Goal: Information Seeking & Learning: Learn about a topic

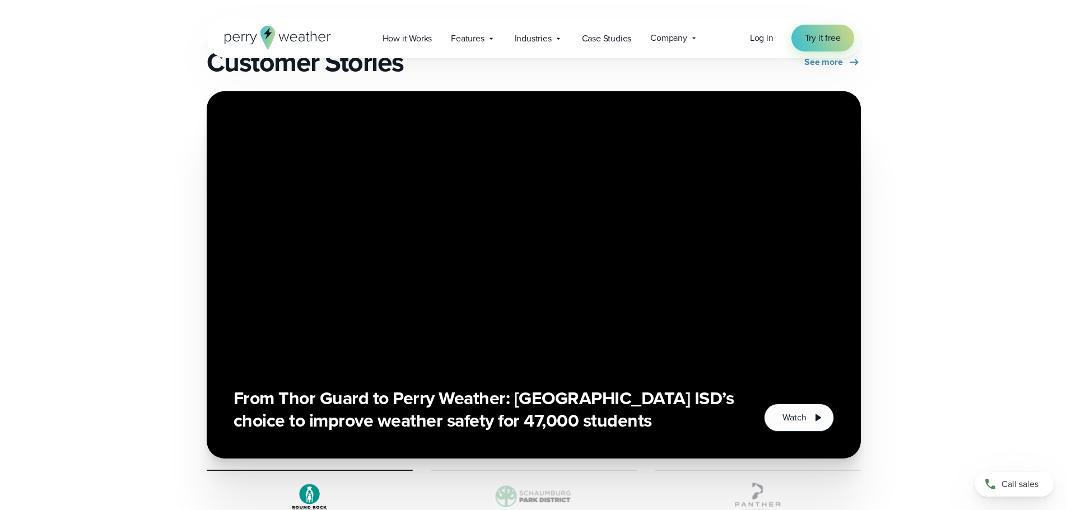
scroll to position [2016, 0]
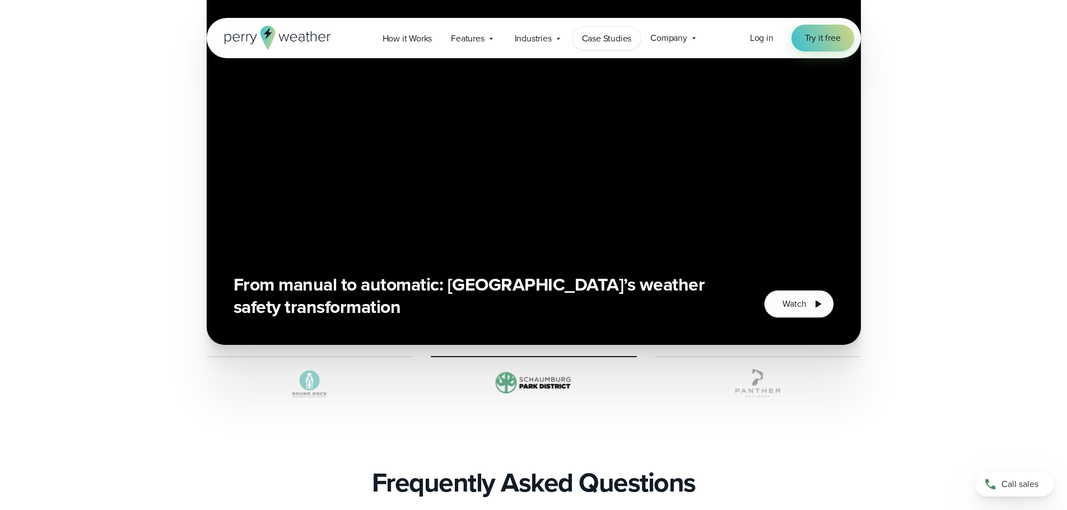
click at [590, 37] on span "Case Studies" at bounding box center [607, 38] width 50 height 13
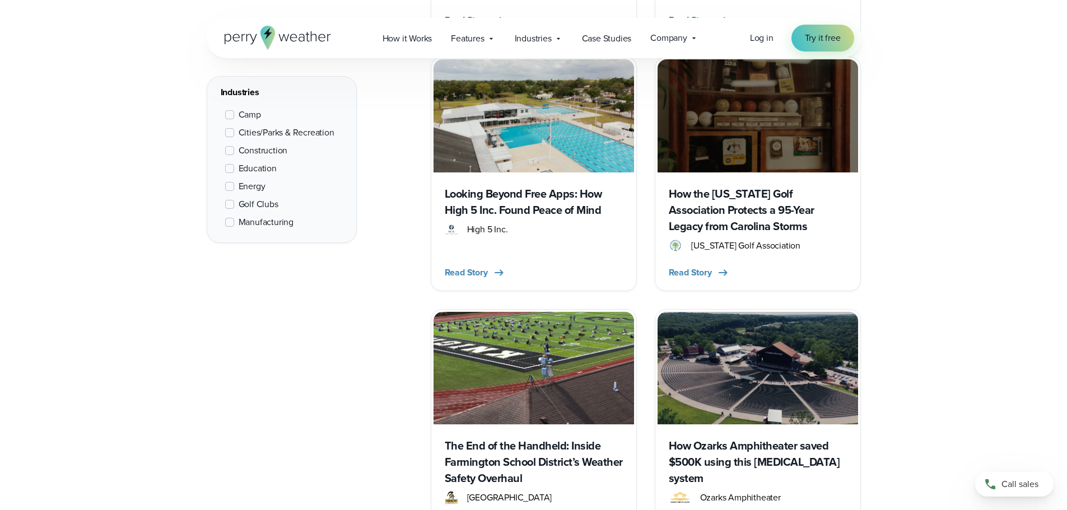
scroll to position [784, 0]
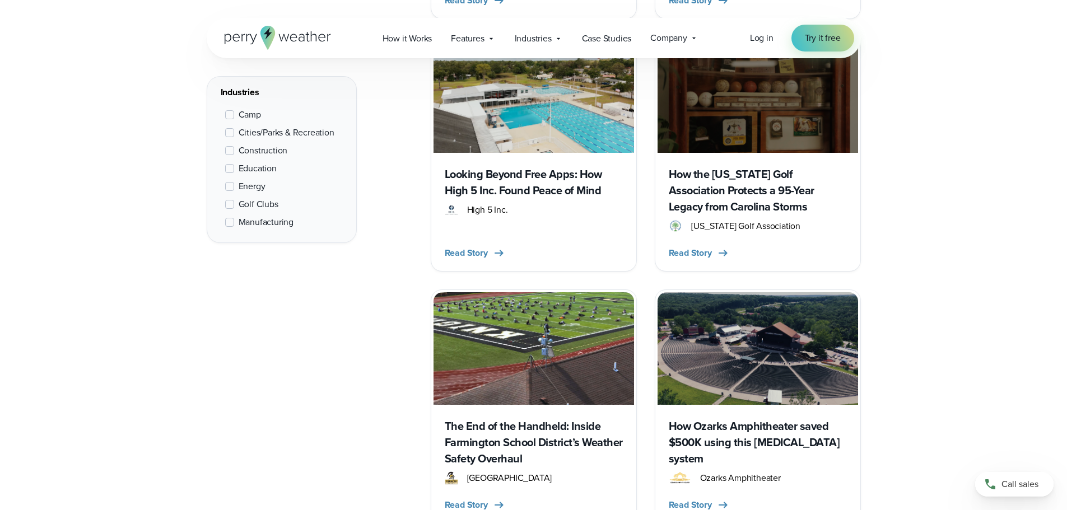
click at [498, 432] on h3 "The End of the Handheld: Inside Farmington School District’s Weather Safety Ove…" at bounding box center [534, 442] width 178 height 49
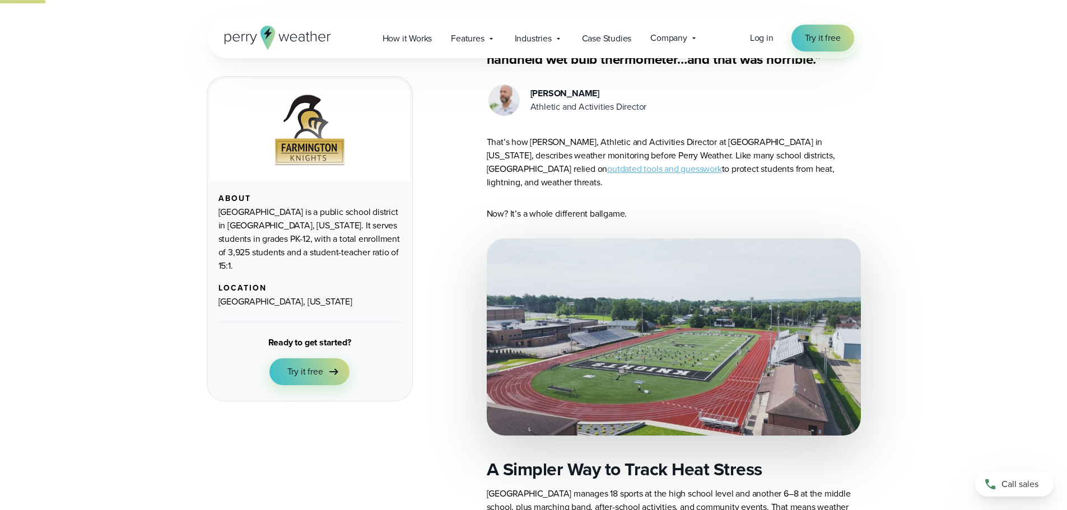
scroll to position [56, 0]
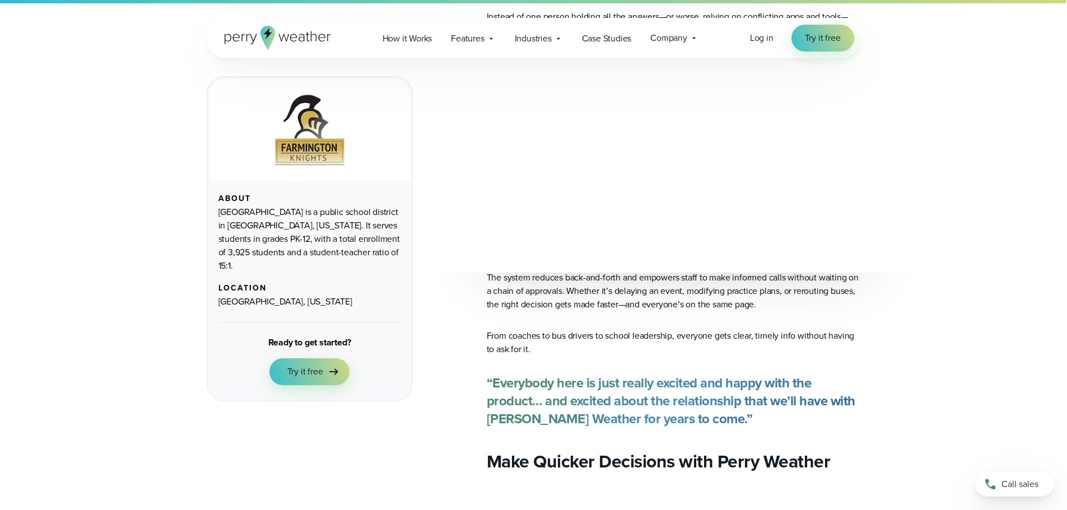
scroll to position [4088, 0]
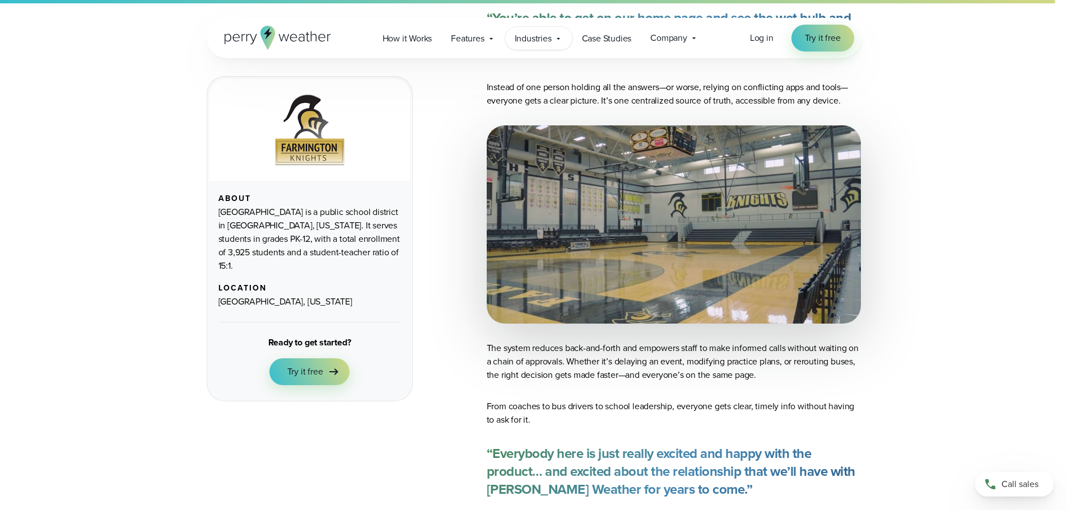
drag, startPoint x: 540, startPoint y: 46, endPoint x: 544, endPoint y: 40, distance: 7.0
click at [543, 43] on div "Industries Featured Case Study How PGA of America is Prioritizing Golfer Safety…" at bounding box center [538, 38] width 67 height 23
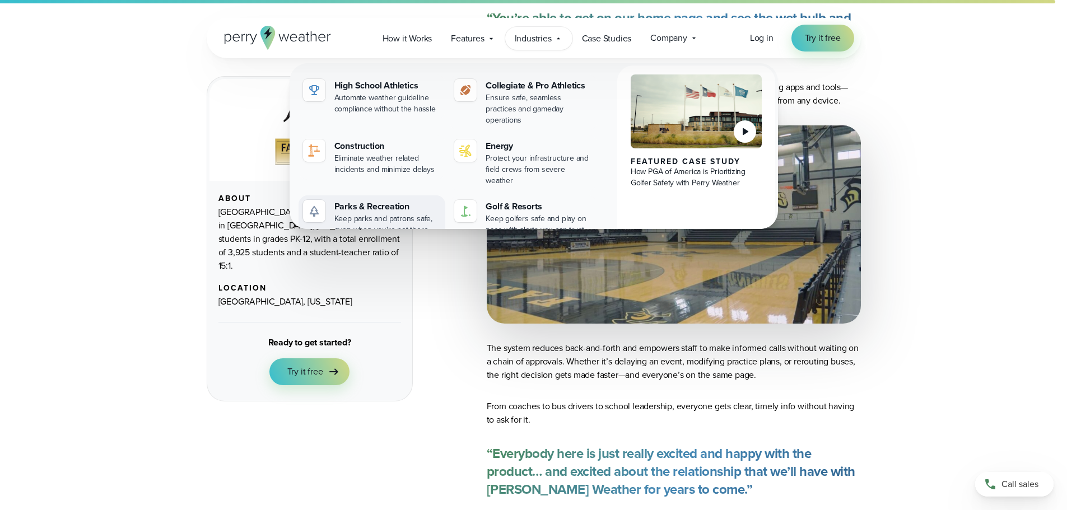
click at [379, 200] on div "Parks & Recreation" at bounding box center [387, 206] width 107 height 13
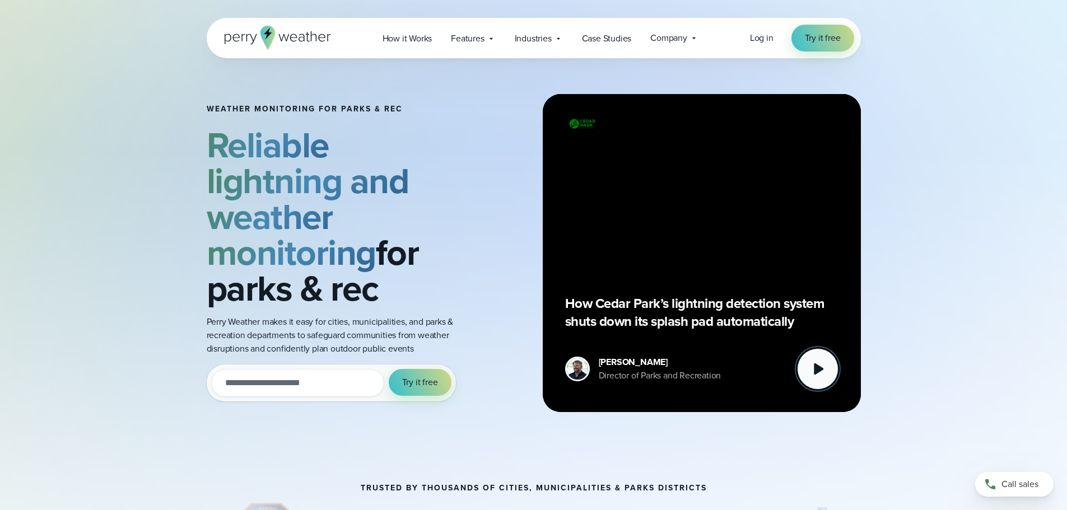
click at [825, 372] on icon at bounding box center [817, 369] width 22 height 22
